Goal: Navigation & Orientation: Find specific page/section

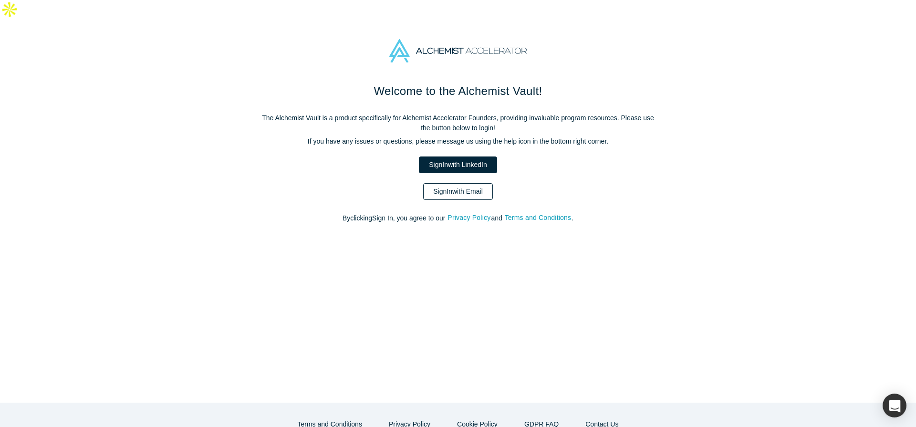
click at [465, 183] on link "Sign In with Email" at bounding box center [458, 191] width 70 height 17
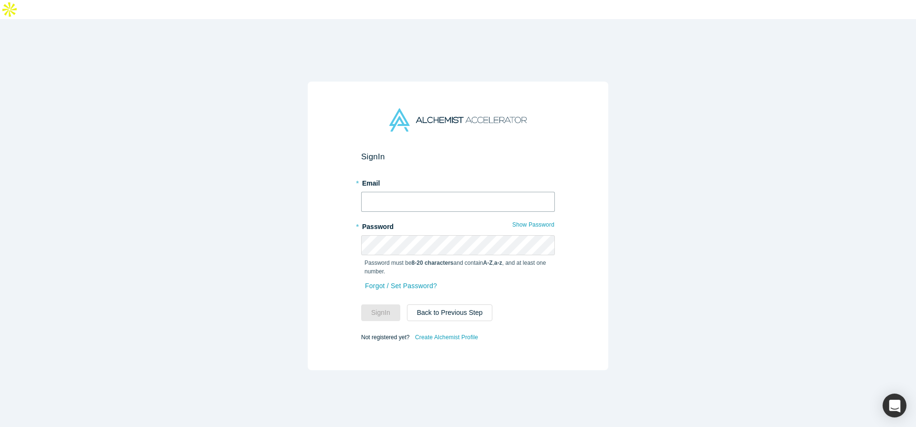
click at [448, 192] on input "text" at bounding box center [458, 202] width 194 height 20
type input "[EMAIL_ADDRESS]"
click at [383, 304] on button "Sign In" at bounding box center [380, 312] width 39 height 17
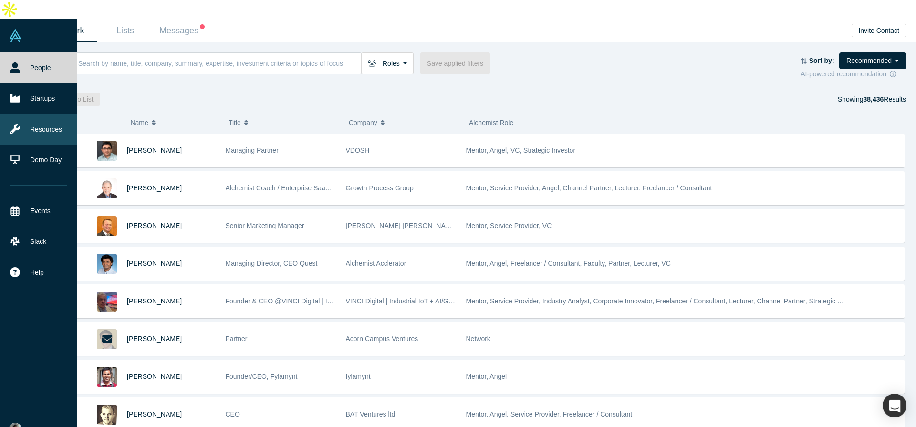
click at [38, 114] on link "Resources" at bounding box center [38, 129] width 77 height 31
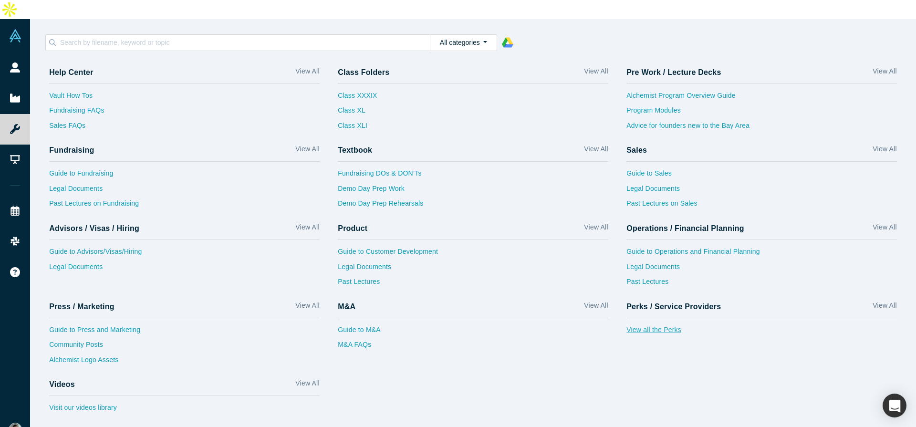
click at [656, 325] on link "View all the Perks" at bounding box center [761, 332] width 271 height 15
